Goal: Navigation & Orientation: Find specific page/section

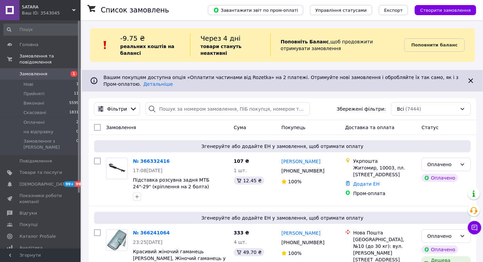
click at [51, 11] on div "Ваш ID: 3543045" at bounding box center [51, 13] width 59 height 6
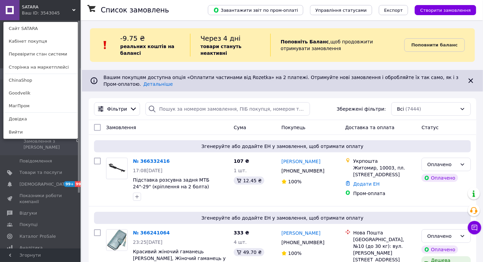
click at [20, 106] on link "МагПром" at bounding box center [41, 105] width 74 height 13
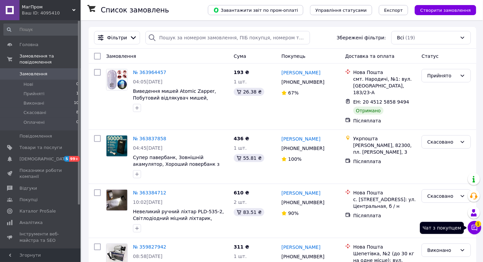
click at [475, 225] on icon at bounding box center [474, 227] width 7 height 7
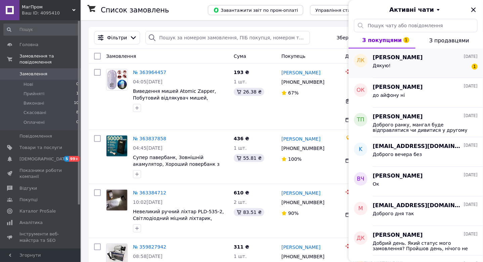
click at [426, 72] on div "Дякую! 1" at bounding box center [425, 66] width 105 height 11
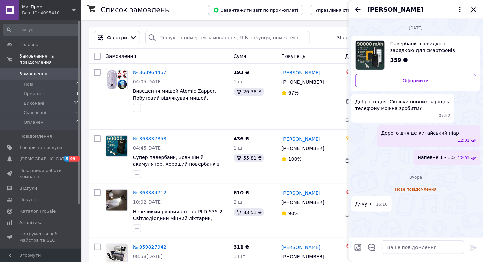
click at [477, 9] on icon "Закрити" at bounding box center [474, 10] width 8 height 8
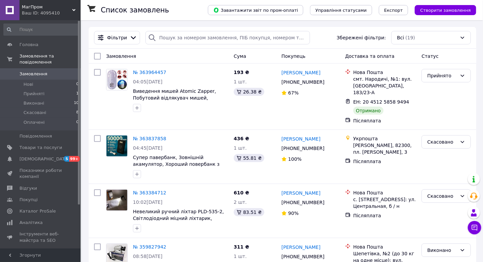
click at [34, 10] on div "Ваш ID: 4095410" at bounding box center [51, 13] width 59 height 6
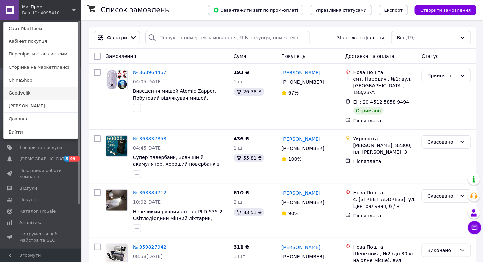
click at [33, 95] on link "Goodvelik" at bounding box center [41, 93] width 74 height 13
